Goal: Task Accomplishment & Management: Manage account settings

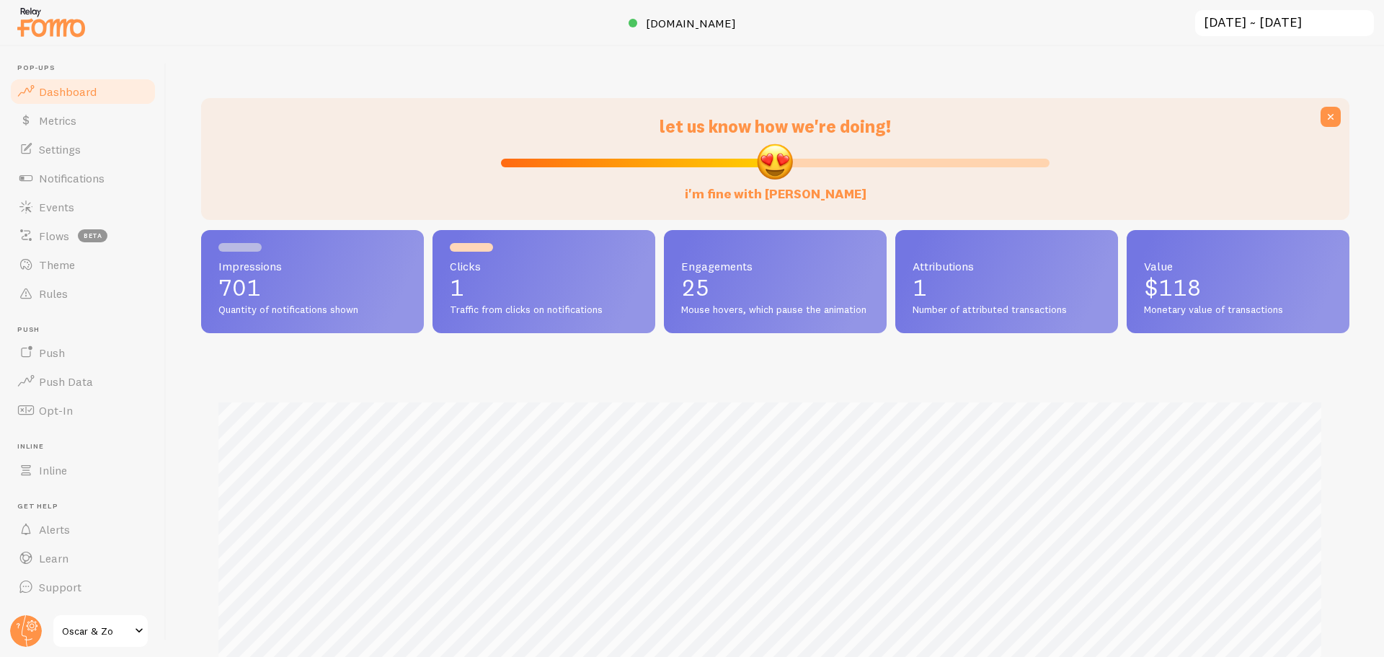
scroll to position [378, 1137]
click at [64, 157] on link "Settings" at bounding box center [83, 149] width 148 height 29
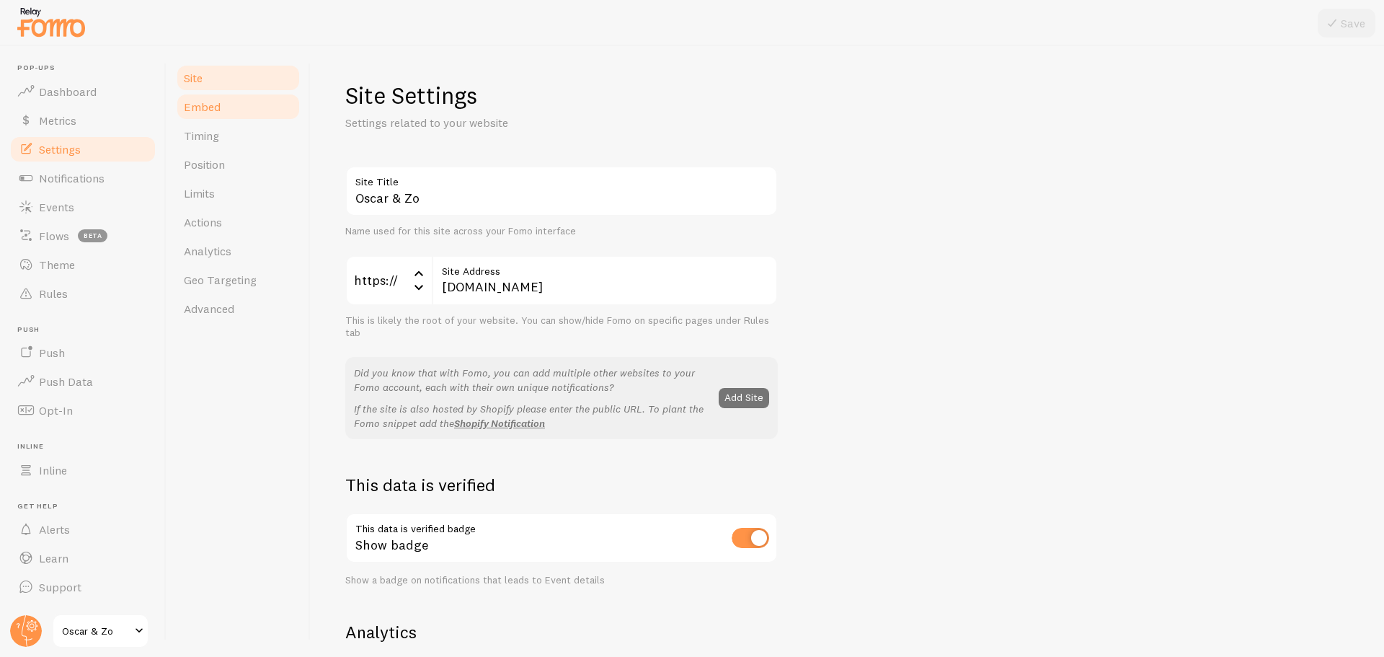
click at [226, 104] on link "Embed" at bounding box center [238, 106] width 126 height 29
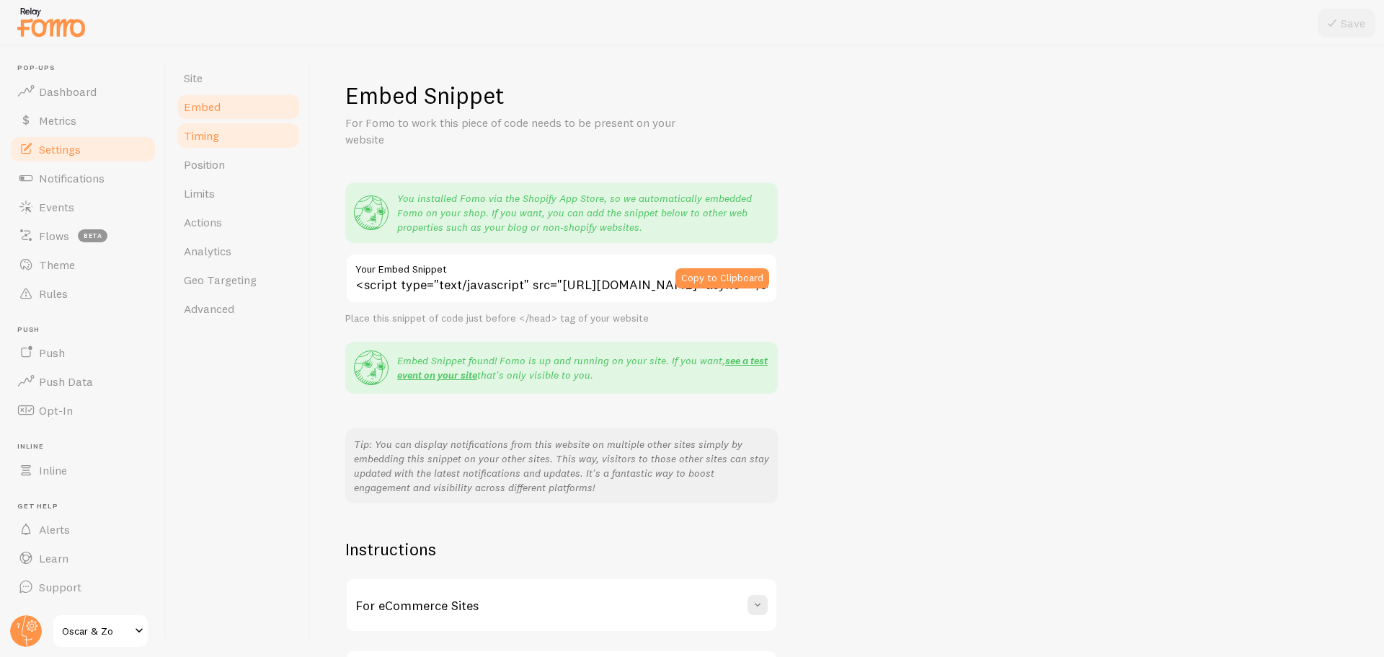
click at [228, 125] on link "Timing" at bounding box center [238, 135] width 126 height 29
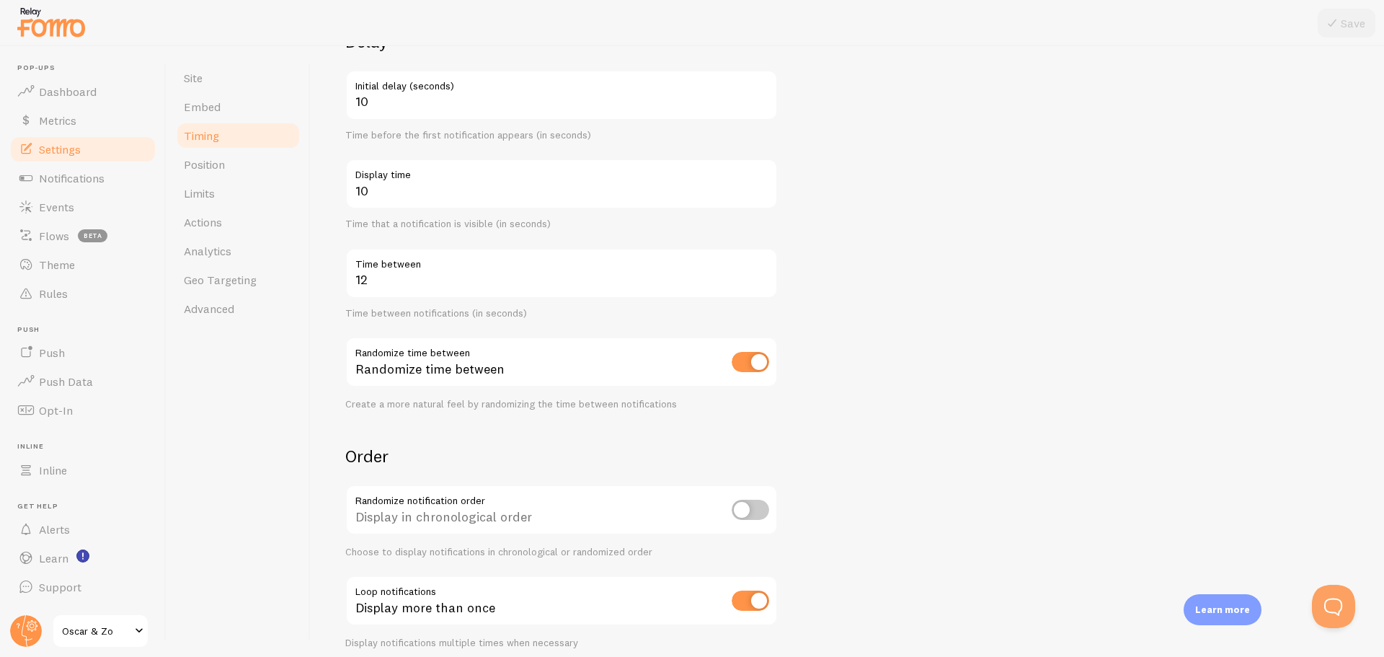
scroll to position [144, 0]
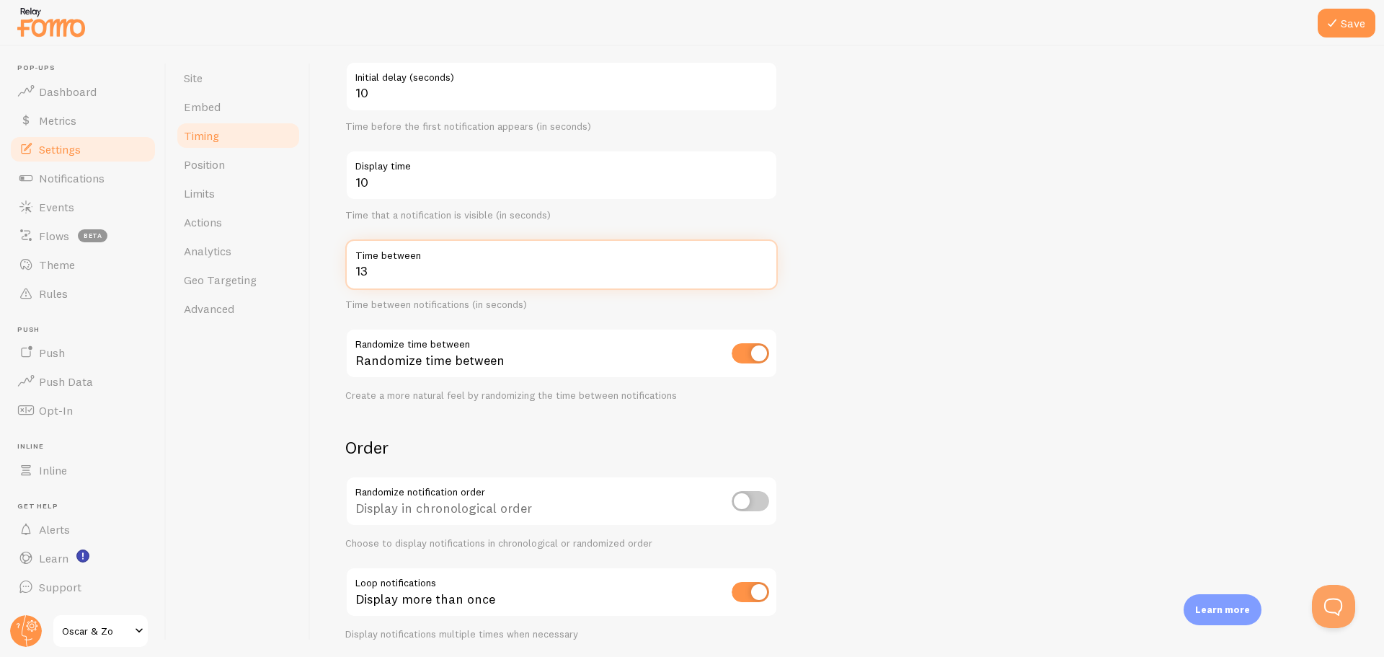
click at [764, 264] on input "13" at bounding box center [561, 264] width 432 height 50
click at [764, 264] on input "14" at bounding box center [561, 264] width 432 height 50
type input "15"
click at [764, 264] on input "15" at bounding box center [561, 264] width 432 height 50
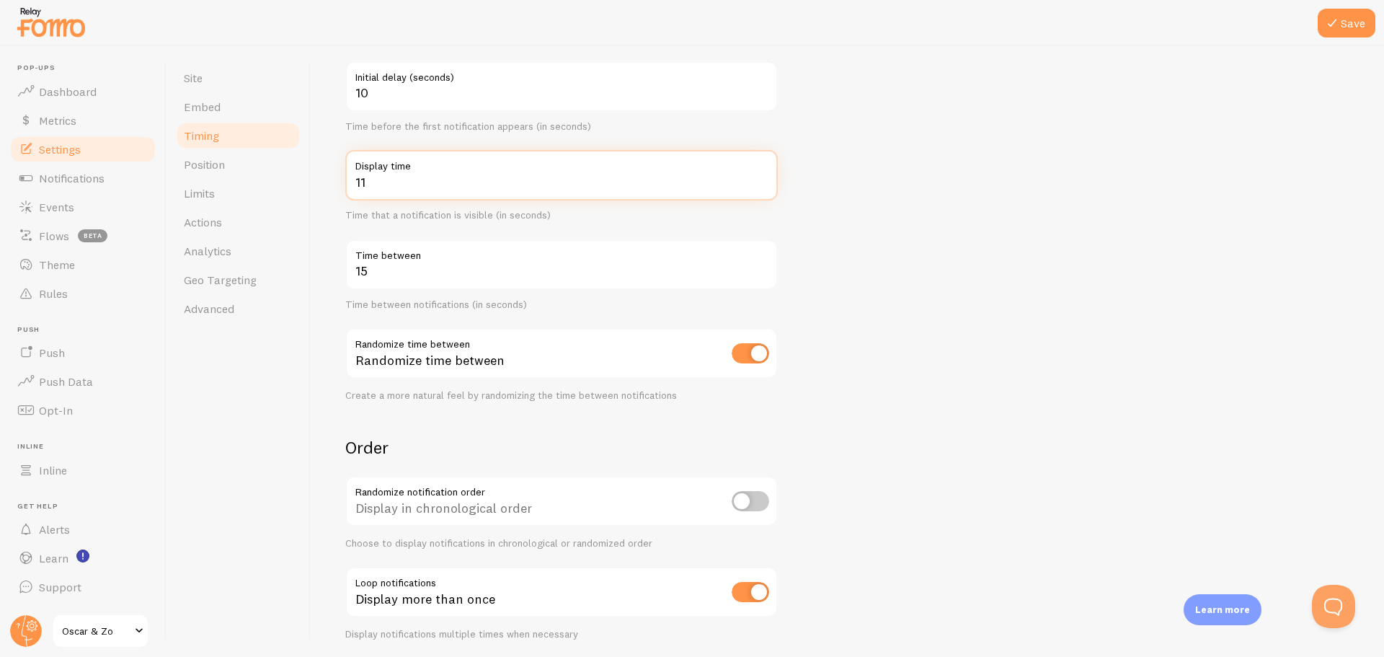
click at [762, 175] on input "11" at bounding box center [561, 175] width 432 height 50
click at [762, 175] on input "12" at bounding box center [561, 175] width 432 height 50
click at [762, 175] on input "13" at bounding box center [561, 175] width 432 height 50
click at [762, 175] on input "14" at bounding box center [561, 175] width 432 height 50
type input "15"
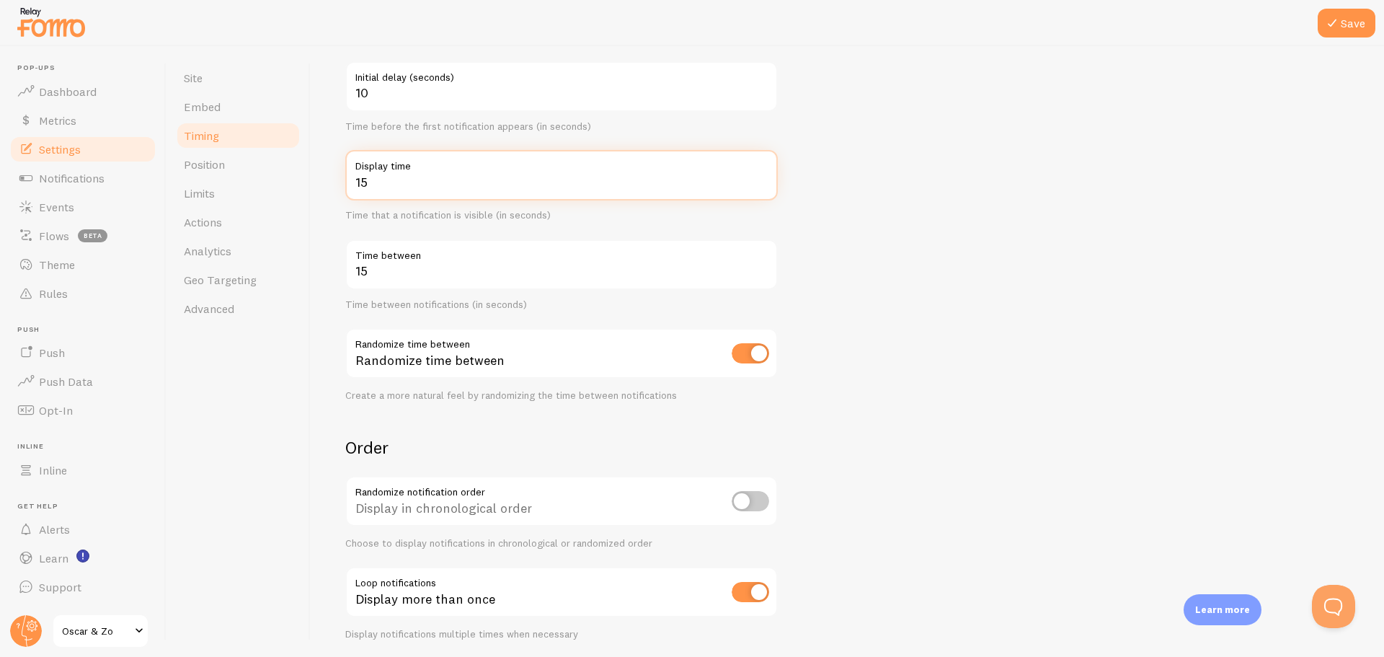
click at [762, 175] on input "15" at bounding box center [561, 175] width 432 height 50
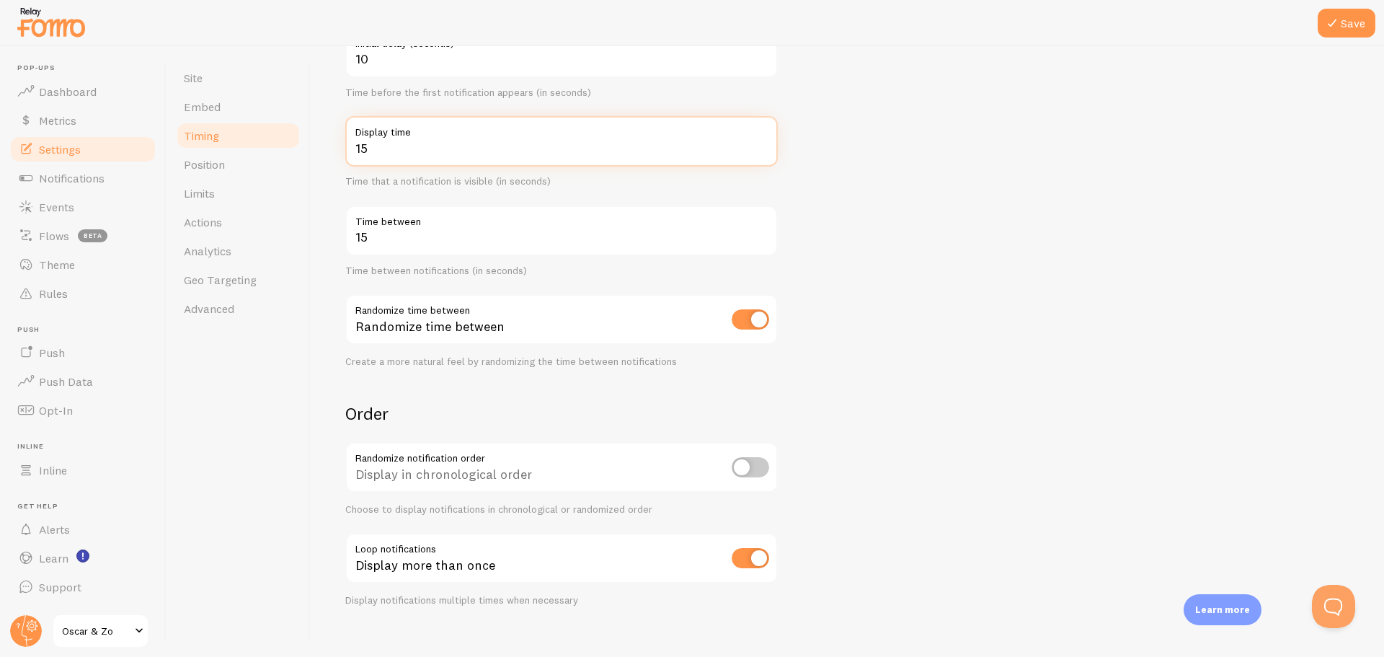
scroll to position [197, 0]
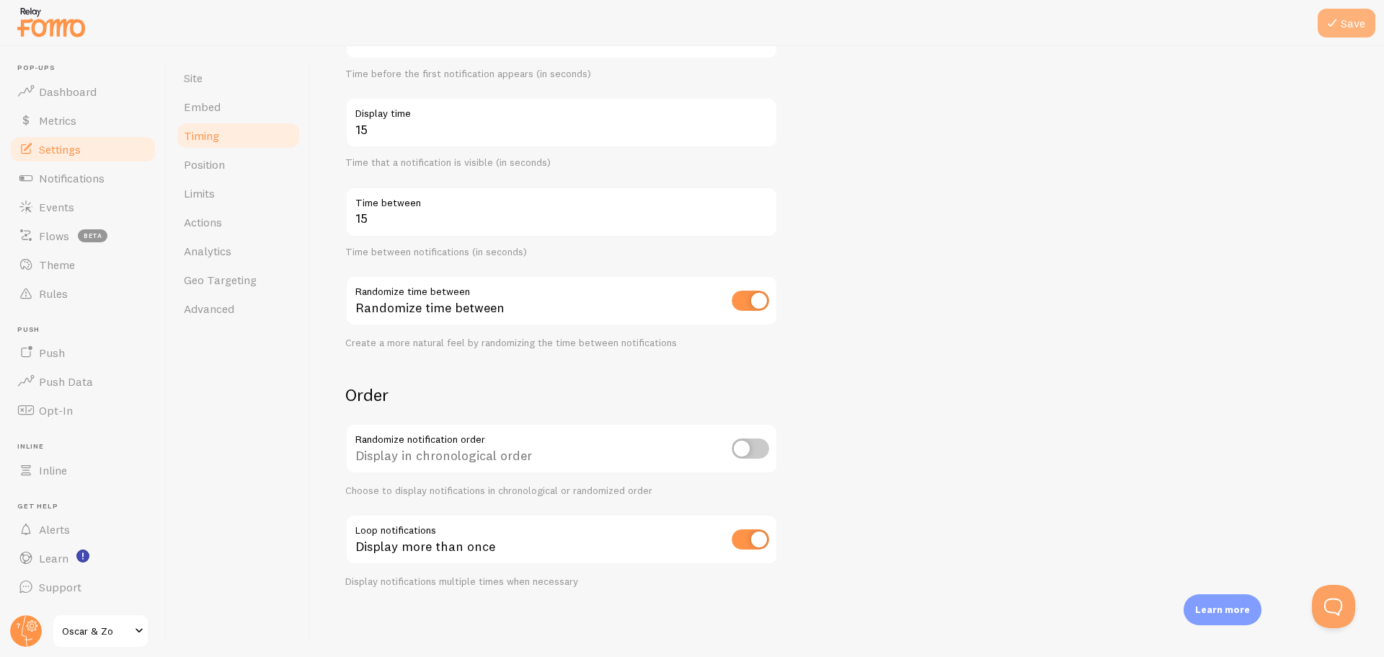
click at [1363, 19] on button "Save" at bounding box center [1346, 23] width 58 height 29
